Goal: Task Accomplishment & Management: Manage account settings

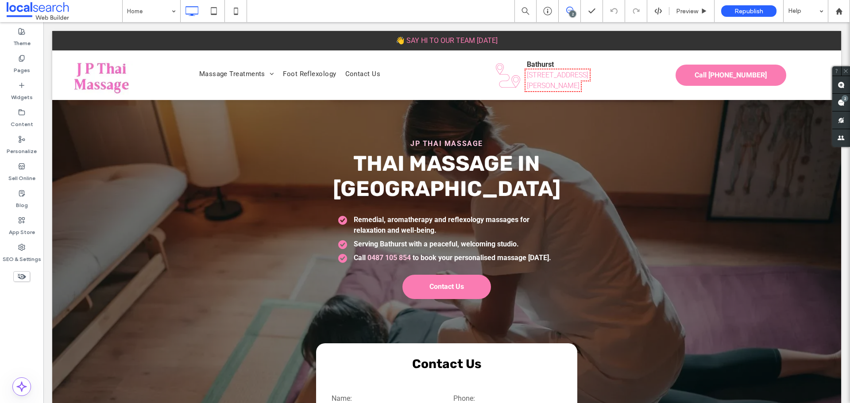
click at [568, 9] on icon at bounding box center [569, 10] width 7 height 7
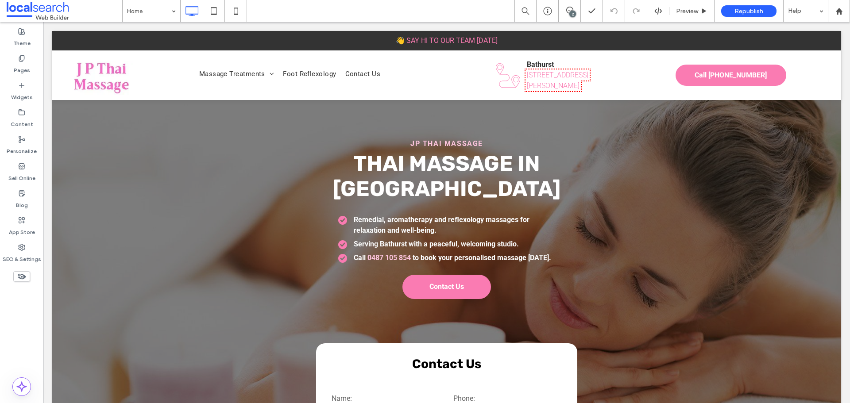
click at [569, 14] on div "2" at bounding box center [572, 14] width 7 height 7
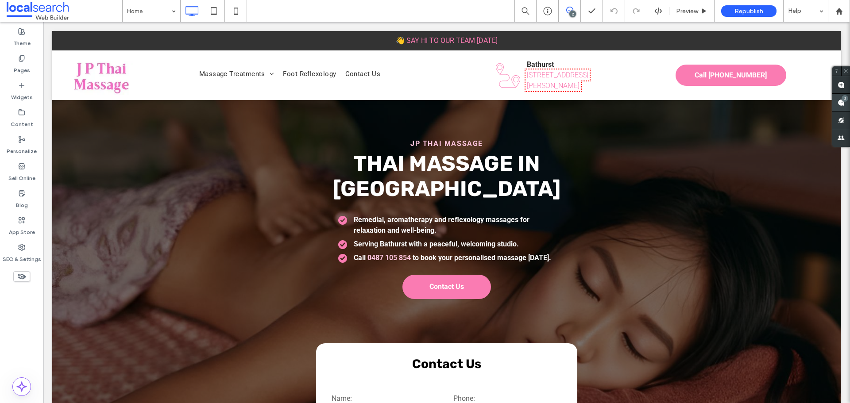
click at [841, 95] on span at bounding box center [841, 102] width 18 height 17
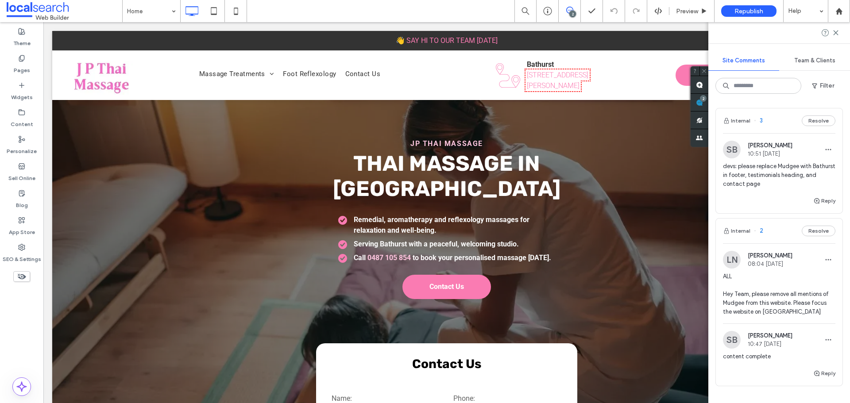
click at [805, 174] on span "devs: please replace Mudgee with Bathurst in footer, testimonials heading, and …" at bounding box center [779, 175] width 112 height 27
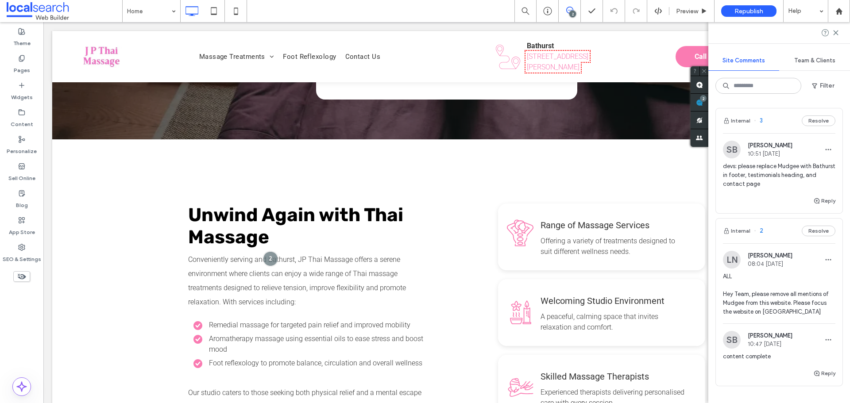
scroll to position [1693, 0]
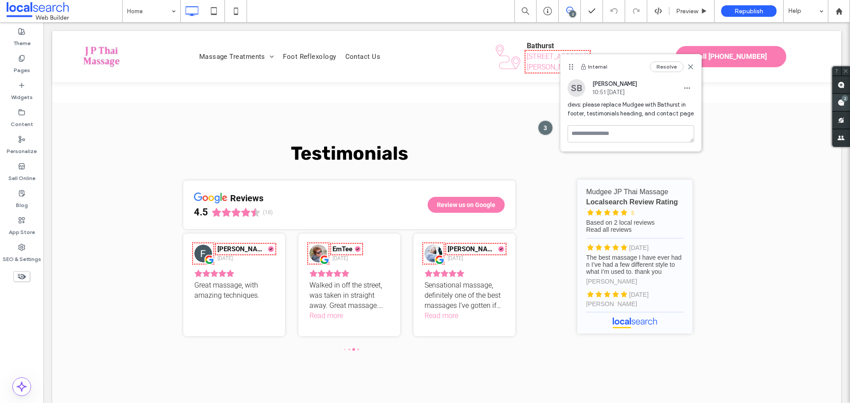
click at [839, 105] on use at bounding box center [841, 102] width 7 height 7
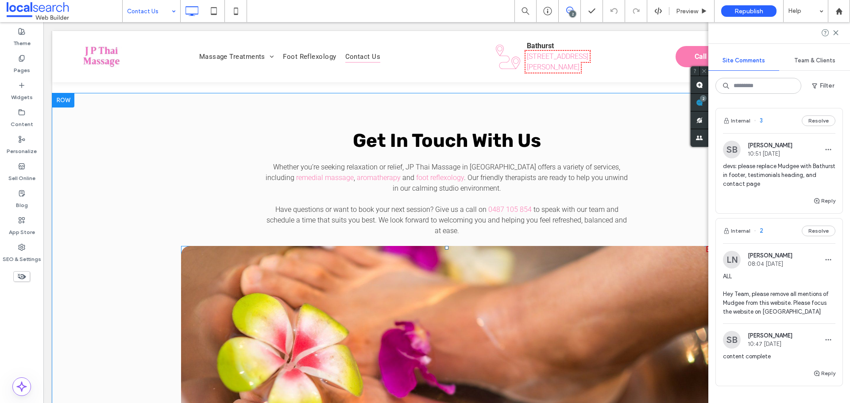
scroll to position [620, 0]
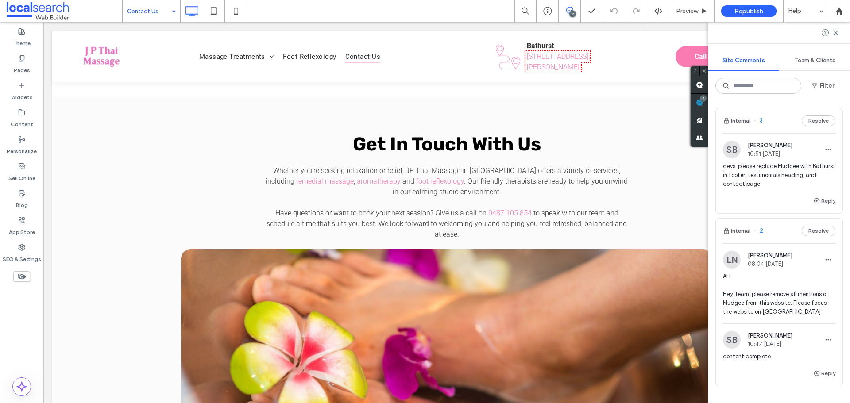
click at [771, 182] on span "devs: please replace Mudgee with Bathurst in footer, testimonials heading, and …" at bounding box center [779, 175] width 112 height 27
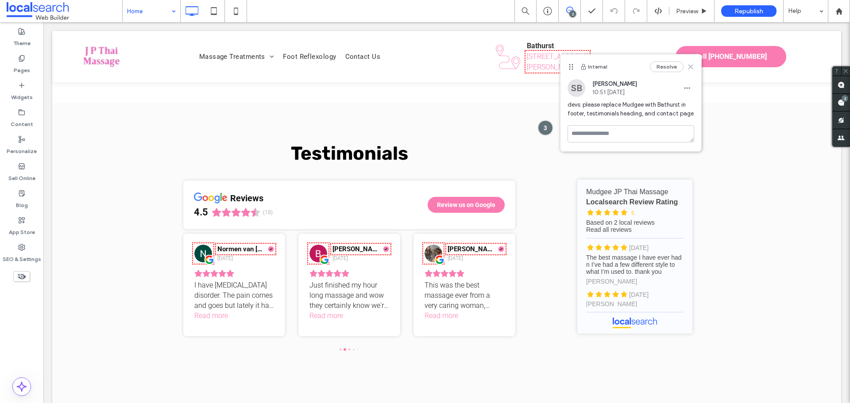
click at [691, 66] on icon at bounding box center [690, 66] width 7 height 7
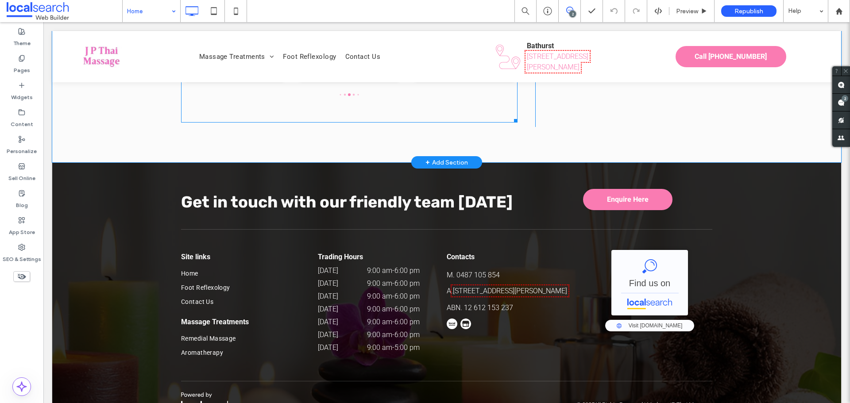
scroll to position [1955, 0]
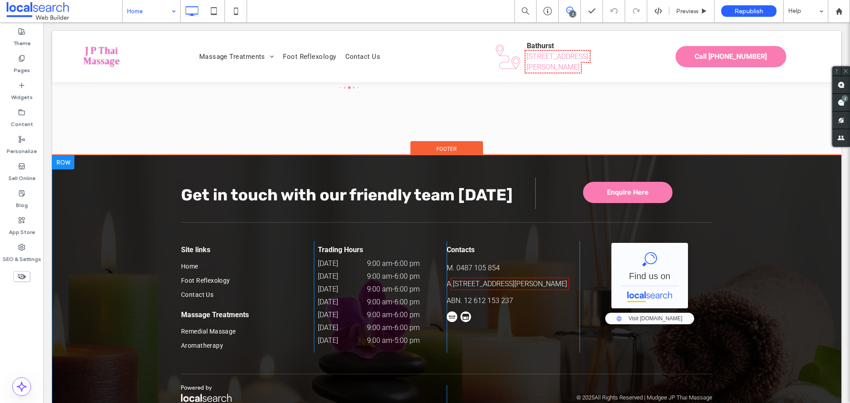
click at [747, 175] on div "Get in touch with our friendly team [DATE] Click To Paste Enquire Here Click To…" at bounding box center [446, 286] width 789 height 262
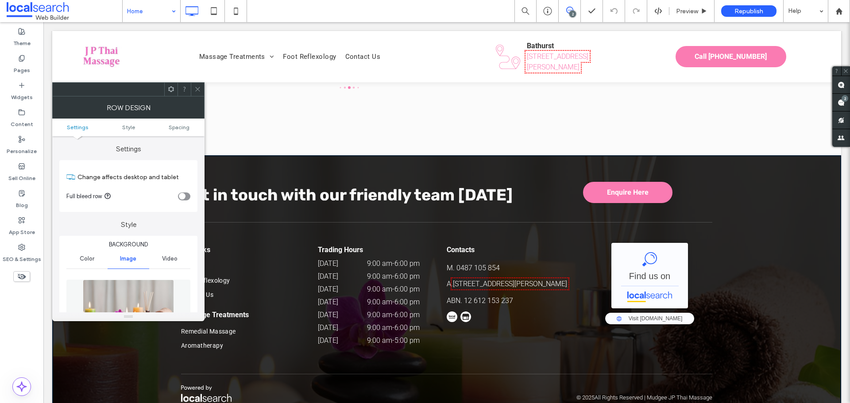
click at [196, 92] on icon at bounding box center [197, 89] width 7 height 7
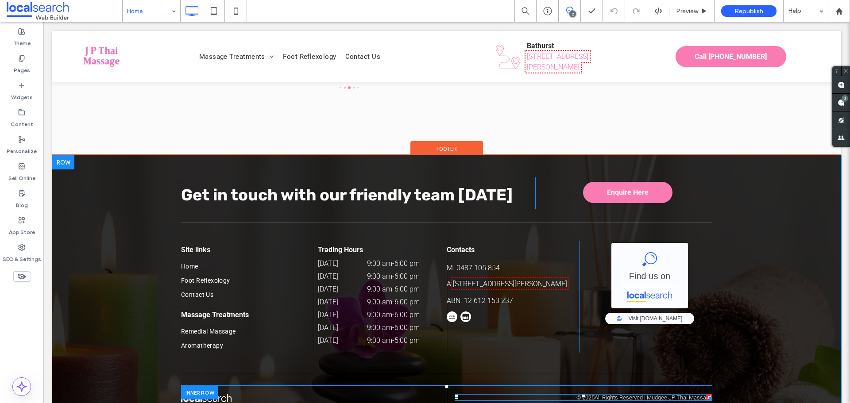
click at [674, 394] on span at bounding box center [584, 397] width 258 height 7
click at [674, 394] on p "All Rights Reserved | Mudgee JP Thai Massage" at bounding box center [654, 397] width 118 height 7
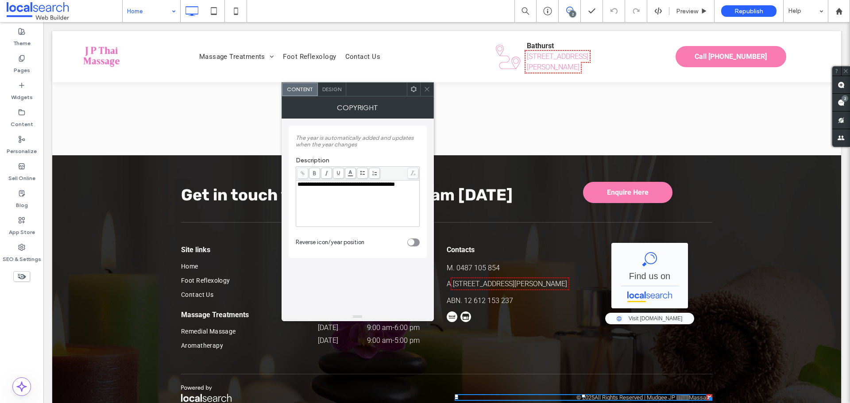
click at [427, 92] on icon at bounding box center [427, 89] width 7 height 7
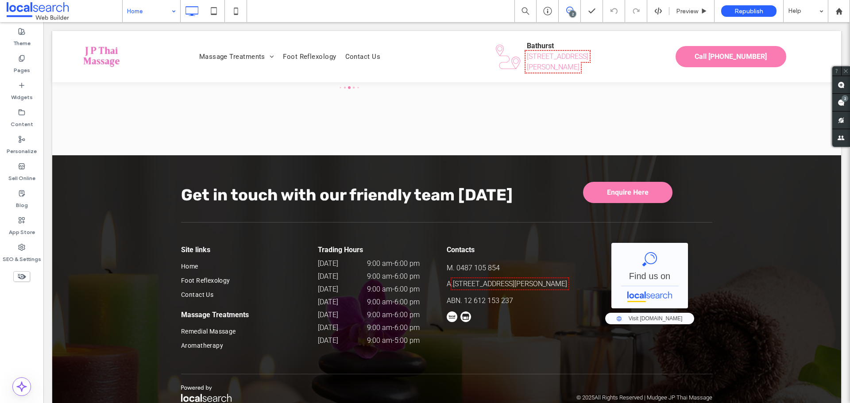
click at [566, 11] on icon at bounding box center [569, 10] width 7 height 7
click at [573, 18] on div "2" at bounding box center [570, 11] width 22 height 22
click at [563, 6] on div "2" at bounding box center [570, 11] width 22 height 22
click at [569, 13] on div "2" at bounding box center [572, 14] width 7 height 7
click at [846, 108] on span at bounding box center [841, 102] width 18 height 17
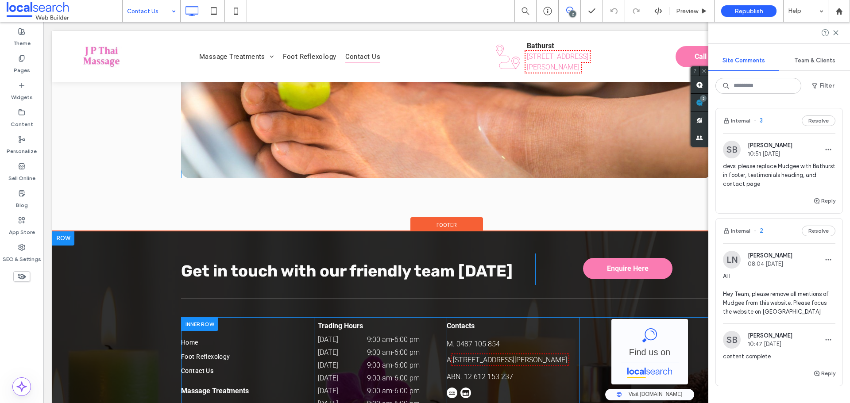
scroll to position [1045, 0]
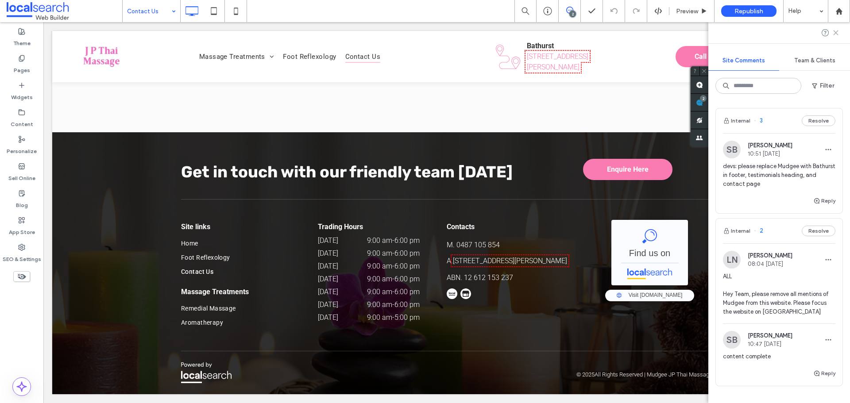
click at [836, 35] on icon at bounding box center [835, 32] width 7 height 7
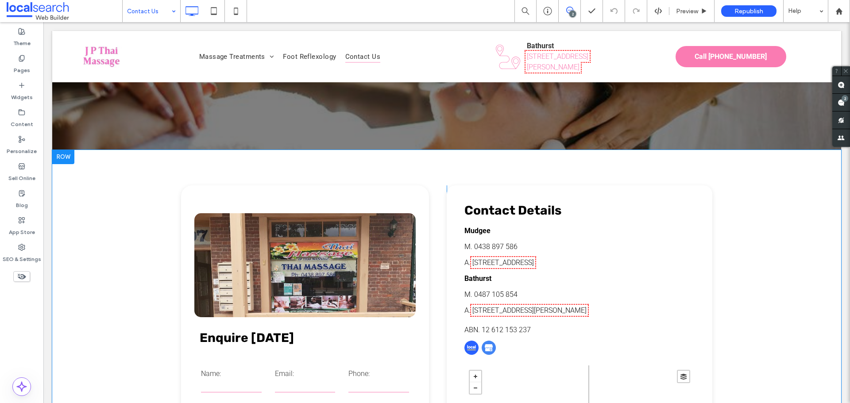
scroll to position [0, 0]
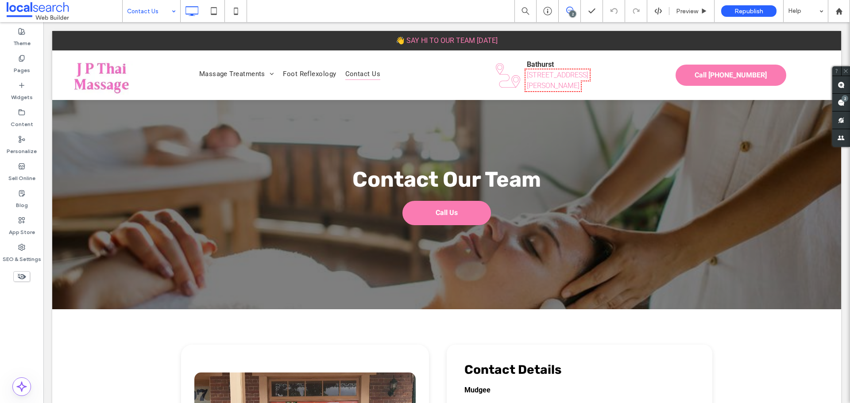
click at [560, 11] on span at bounding box center [570, 10] width 22 height 7
click at [566, 8] on icon at bounding box center [569, 10] width 7 height 7
click at [841, 105] on use at bounding box center [841, 102] width 7 height 7
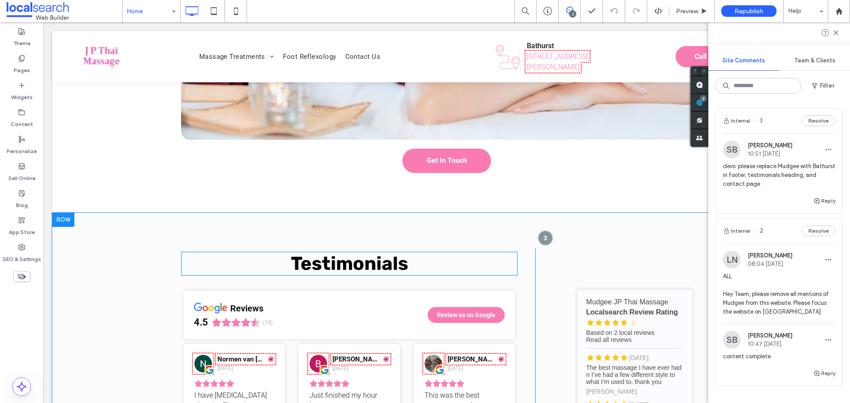
scroll to position [1594, 0]
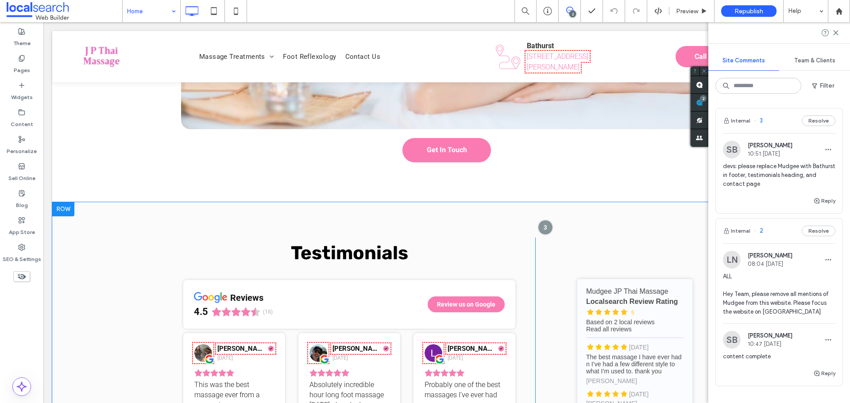
click at [472, 202] on div "Testimonials reviews 4.5 (18) Review us on Google [PERSON_NAME] [DATE] Best mas…" at bounding box center [446, 359] width 789 height 315
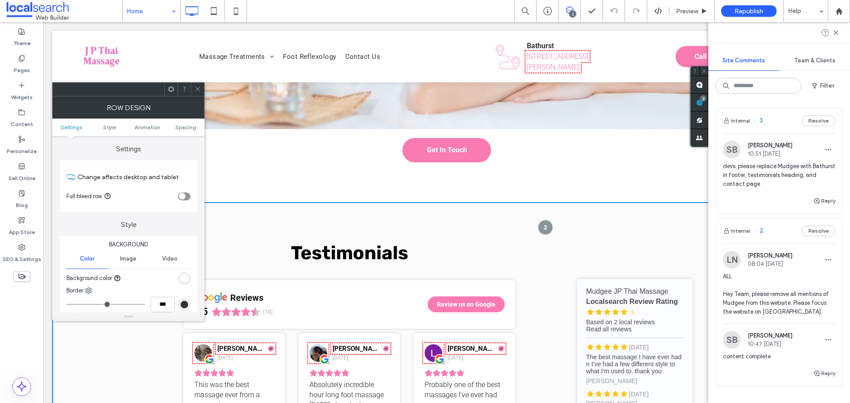
click at [197, 88] on icon at bounding box center [197, 89] width 7 height 7
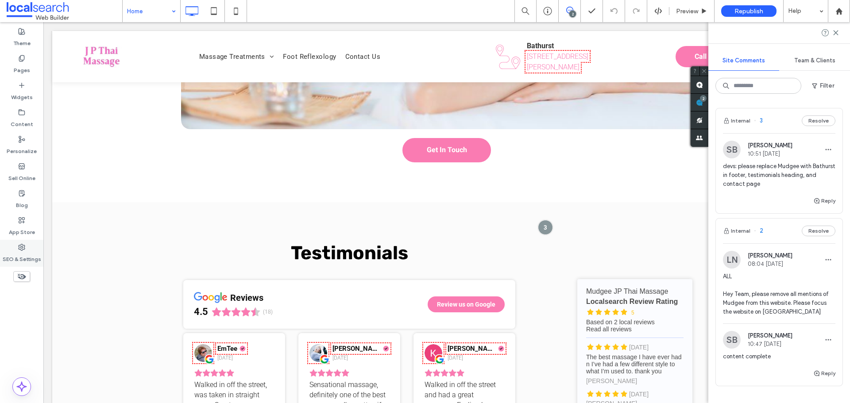
click at [19, 247] on use at bounding box center [22, 247] width 6 height 6
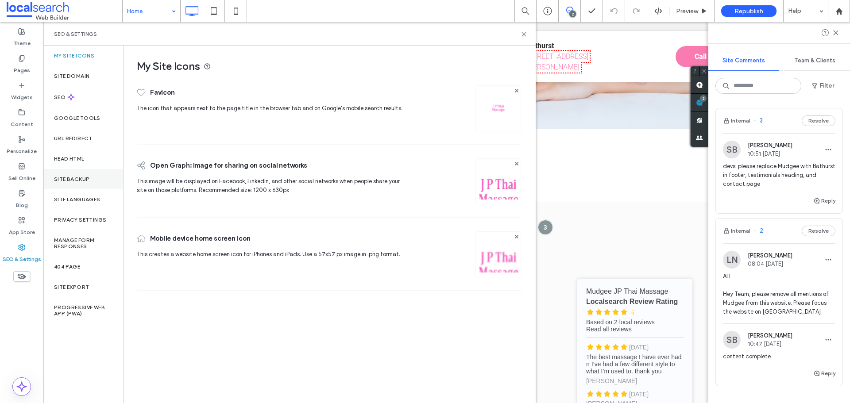
click at [85, 179] on label "Site Backup" at bounding box center [71, 179] width 35 height 6
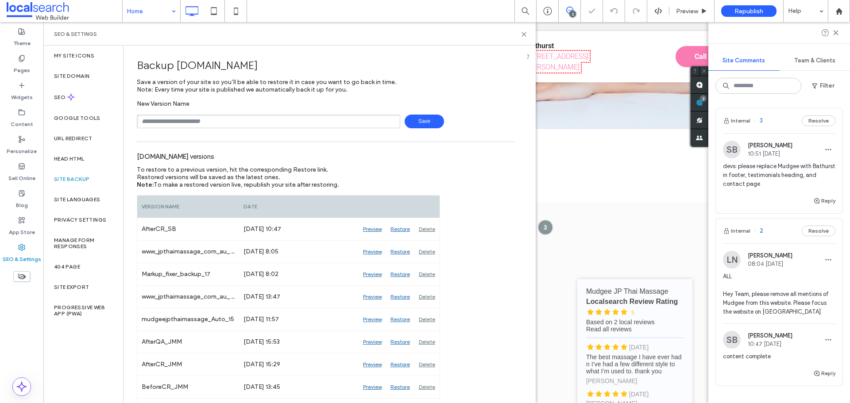
click at [186, 120] on input "text" at bounding box center [268, 122] width 263 height 14
type input "**********"
click at [411, 127] on span "Save" at bounding box center [424, 122] width 39 height 14
click at [411, 124] on div at bounding box center [425, 201] width 850 height 403
drag, startPoint x: 479, startPoint y: 12, endPoint x: 522, endPoint y: 35, distance: 48.7
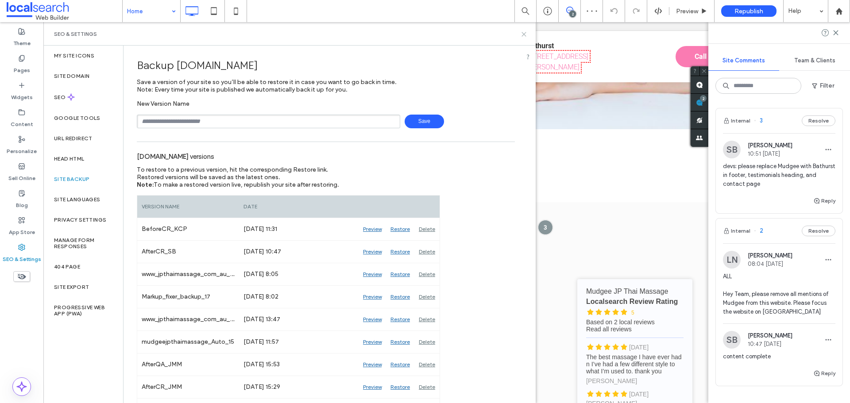
click at [522, 35] on icon at bounding box center [524, 34] width 7 height 7
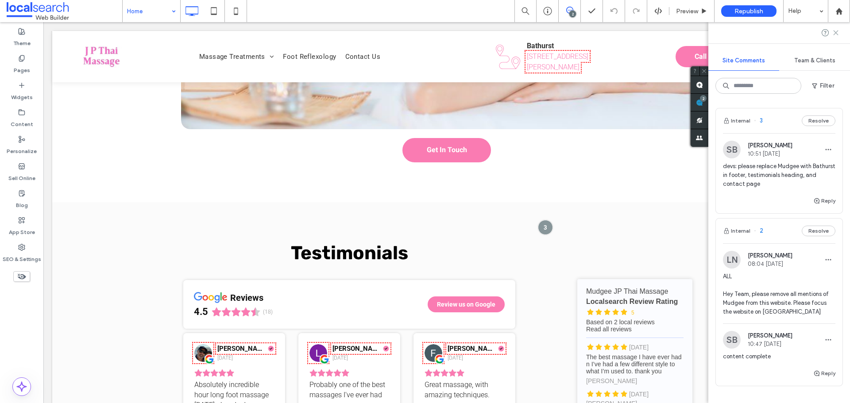
click at [834, 35] on icon at bounding box center [835, 32] width 7 height 7
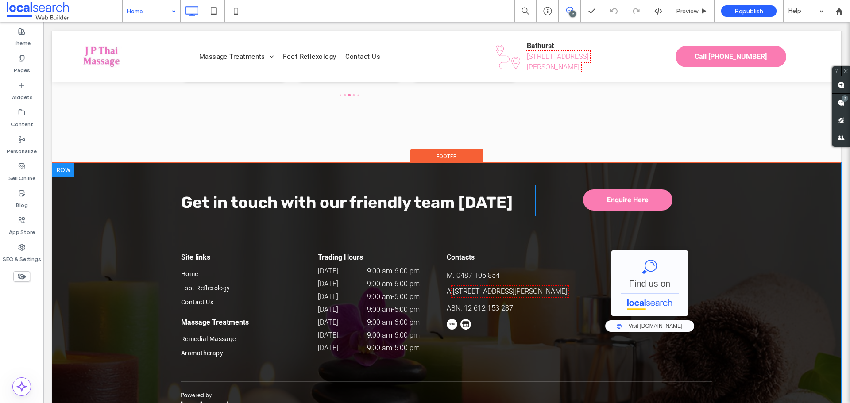
scroll to position [1859, 0]
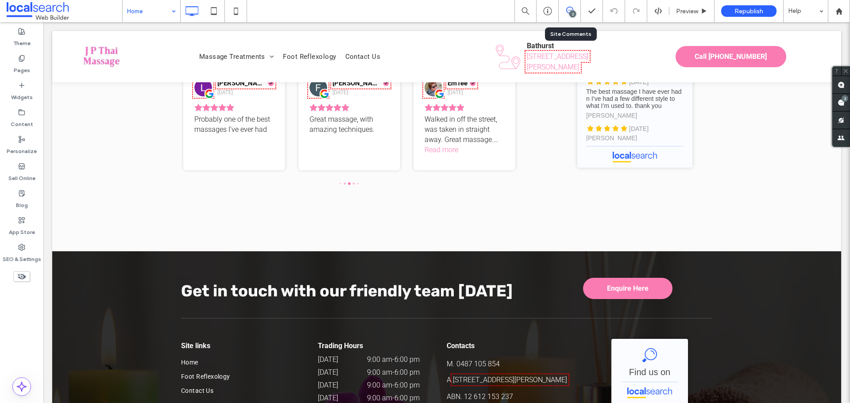
click at [568, 14] on div "2" at bounding box center [570, 11] width 22 height 9
click at [569, 14] on div "2" at bounding box center [572, 14] width 7 height 7
click at [846, 102] on span at bounding box center [841, 102] width 18 height 17
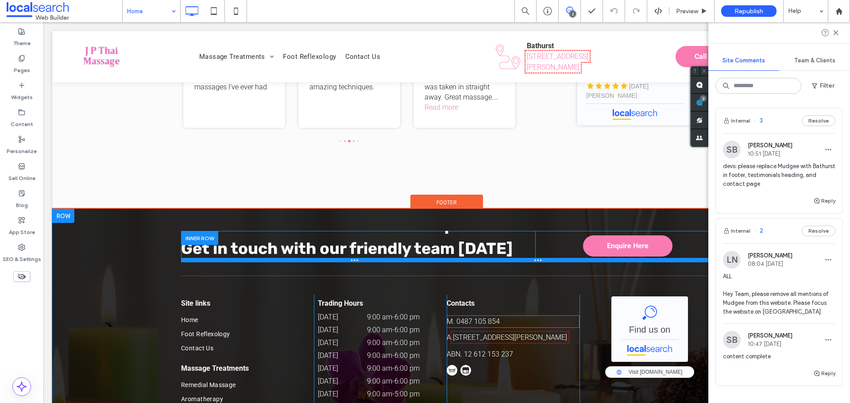
scroll to position [1948, 0]
